Goal: Navigation & Orientation: Understand site structure

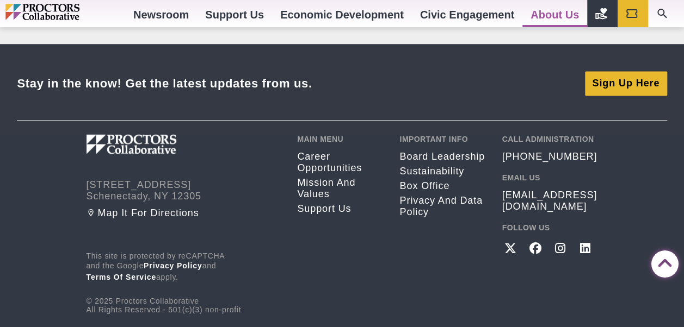
scroll to position [926, 0]
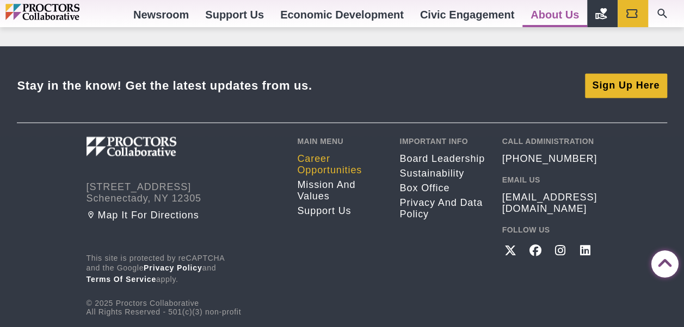
click at [309, 159] on link "Career opportunities" at bounding box center [340, 164] width 86 height 23
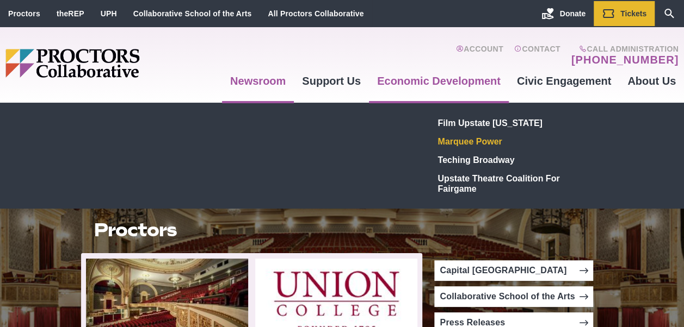
click at [473, 139] on link "Marquee Power" at bounding box center [513, 141] width 159 height 18
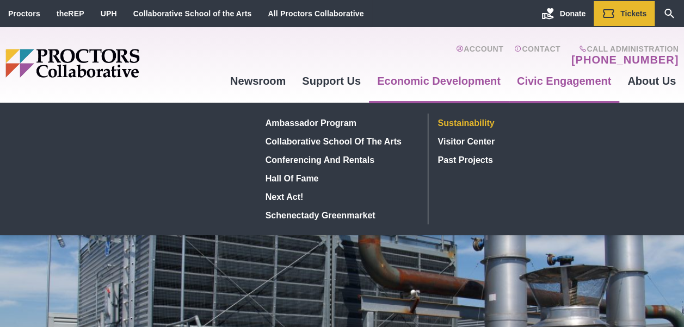
click at [475, 124] on link "Sustainability" at bounding box center [513, 123] width 159 height 18
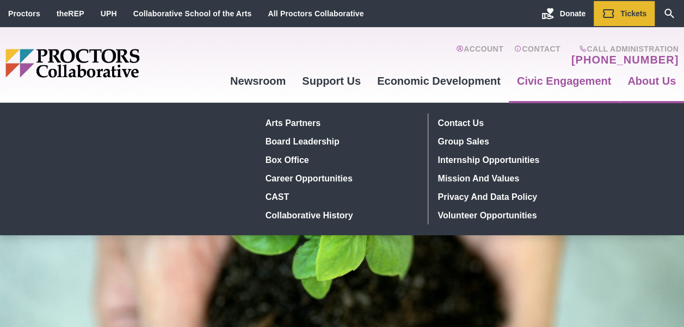
click at [641, 79] on link "About Us" at bounding box center [651, 80] width 65 height 29
